Goal: Check status: Check status

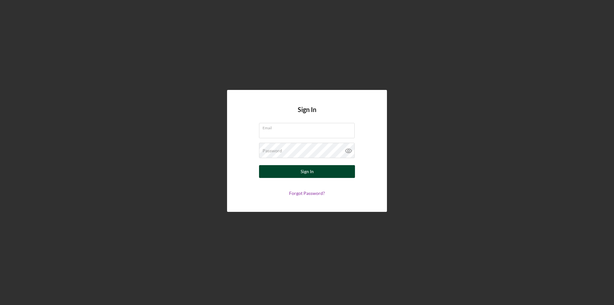
type input "[EMAIL_ADDRESS][PERSON_NAME][DOMAIN_NAME]"
click at [273, 167] on button "Sign In" at bounding box center [307, 171] width 96 height 13
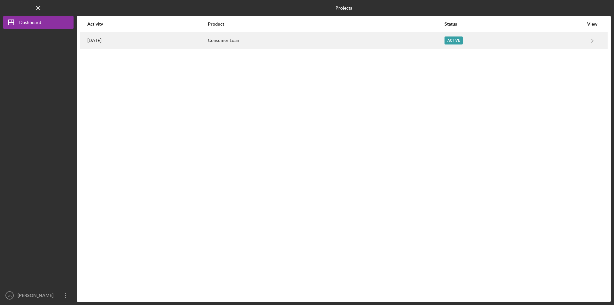
click at [409, 42] on div "Consumer Loan" at bounding box center [326, 41] width 236 height 16
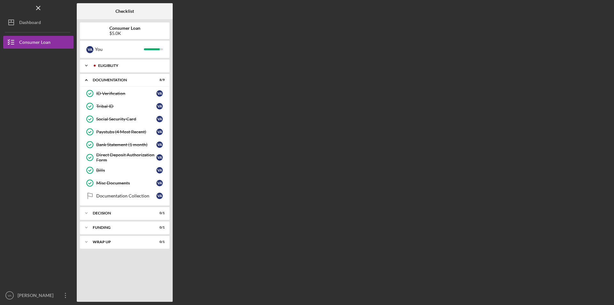
click at [117, 63] on div "Icon/Expander Eligiblity 10 / 10" at bounding box center [125, 65] width 90 height 13
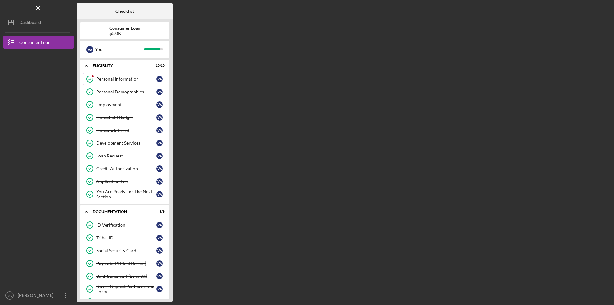
click at [120, 81] on div "Personal Information" at bounding box center [126, 78] width 60 height 5
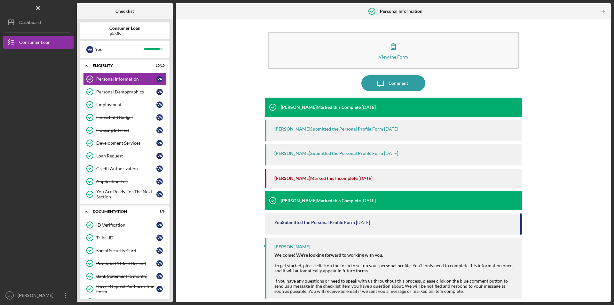
click at [341, 179] on div "[PERSON_NAME] Marked this Incomplete" at bounding box center [315, 177] width 83 height 5
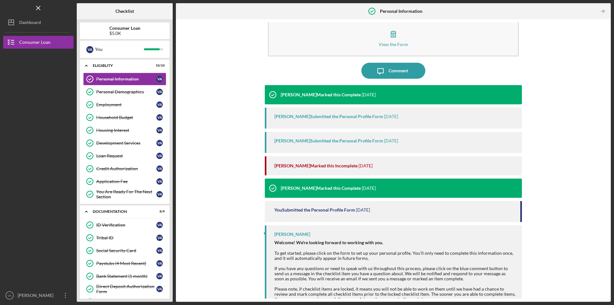
scroll to position [24, 0]
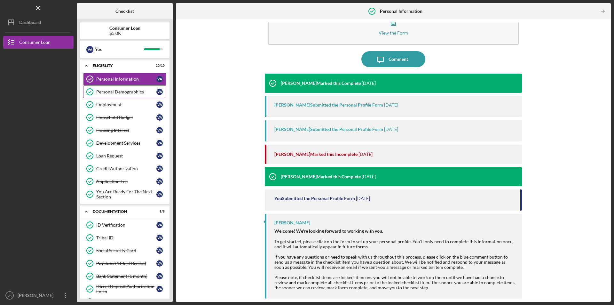
click at [132, 90] on div "Personal Demographics" at bounding box center [126, 91] width 60 height 5
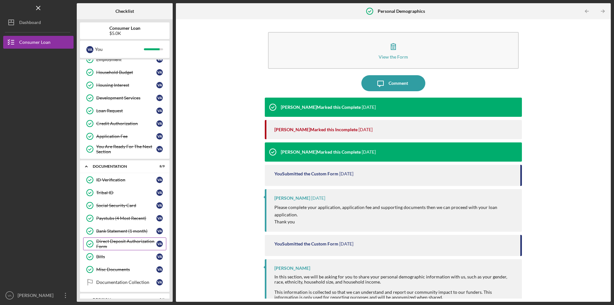
scroll to position [85, 0]
